Goal: Task Accomplishment & Management: Manage account settings

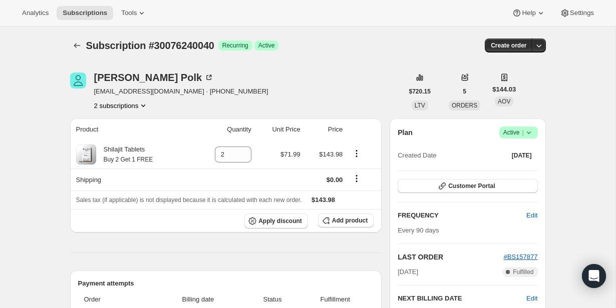
click at [527, 133] on icon at bounding box center [528, 133] width 4 height 3
click at [514, 168] on span "Cancel subscription" at bounding box center [515, 170] width 57 height 8
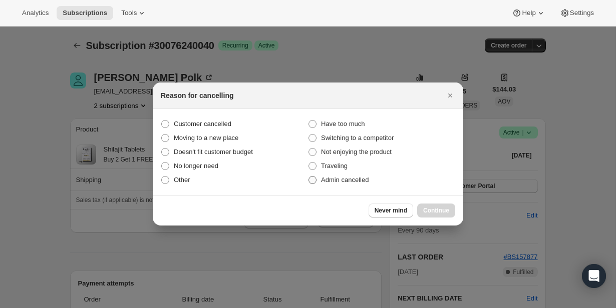
click at [368, 181] on span "Admin cancelled" at bounding box center [345, 180] width 48 height 8
click at [309, 177] on input "Admin cancelled" at bounding box center [308, 176] width 1 height 1
radio input "true"
click at [439, 208] on span "Continue" at bounding box center [436, 211] width 26 height 8
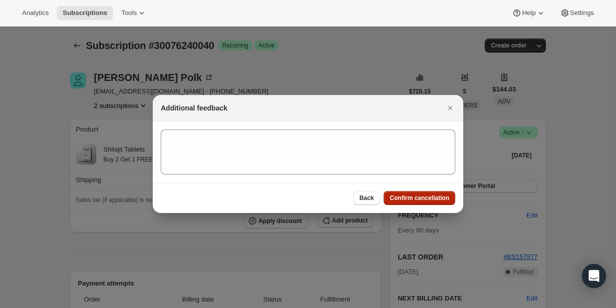
click at [426, 203] on button "Confirm cancellation" at bounding box center [419, 198] width 72 height 14
